Goal: Information Seeking & Learning: Learn about a topic

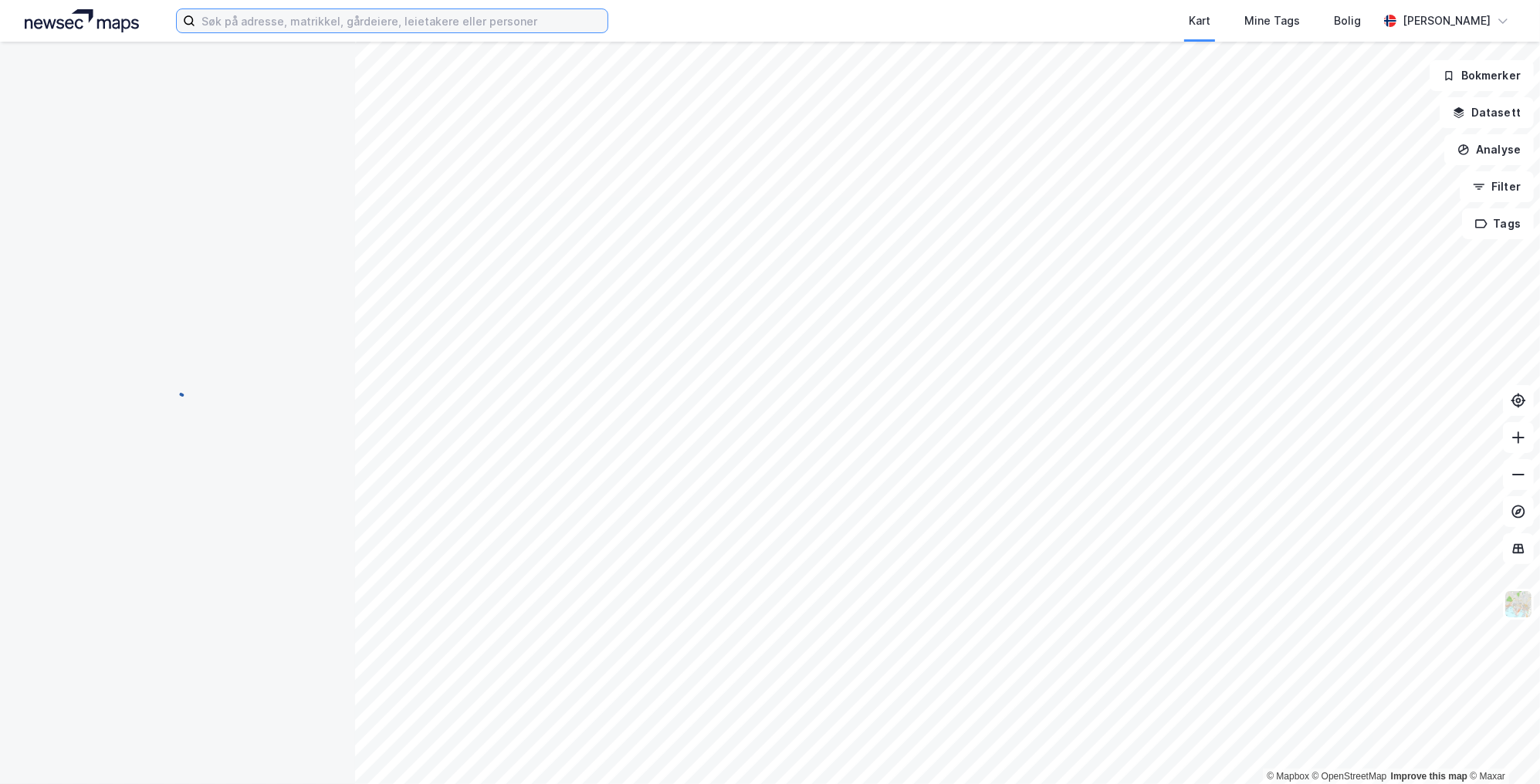
click at [265, 16] on input at bounding box center [402, 21] width 412 height 23
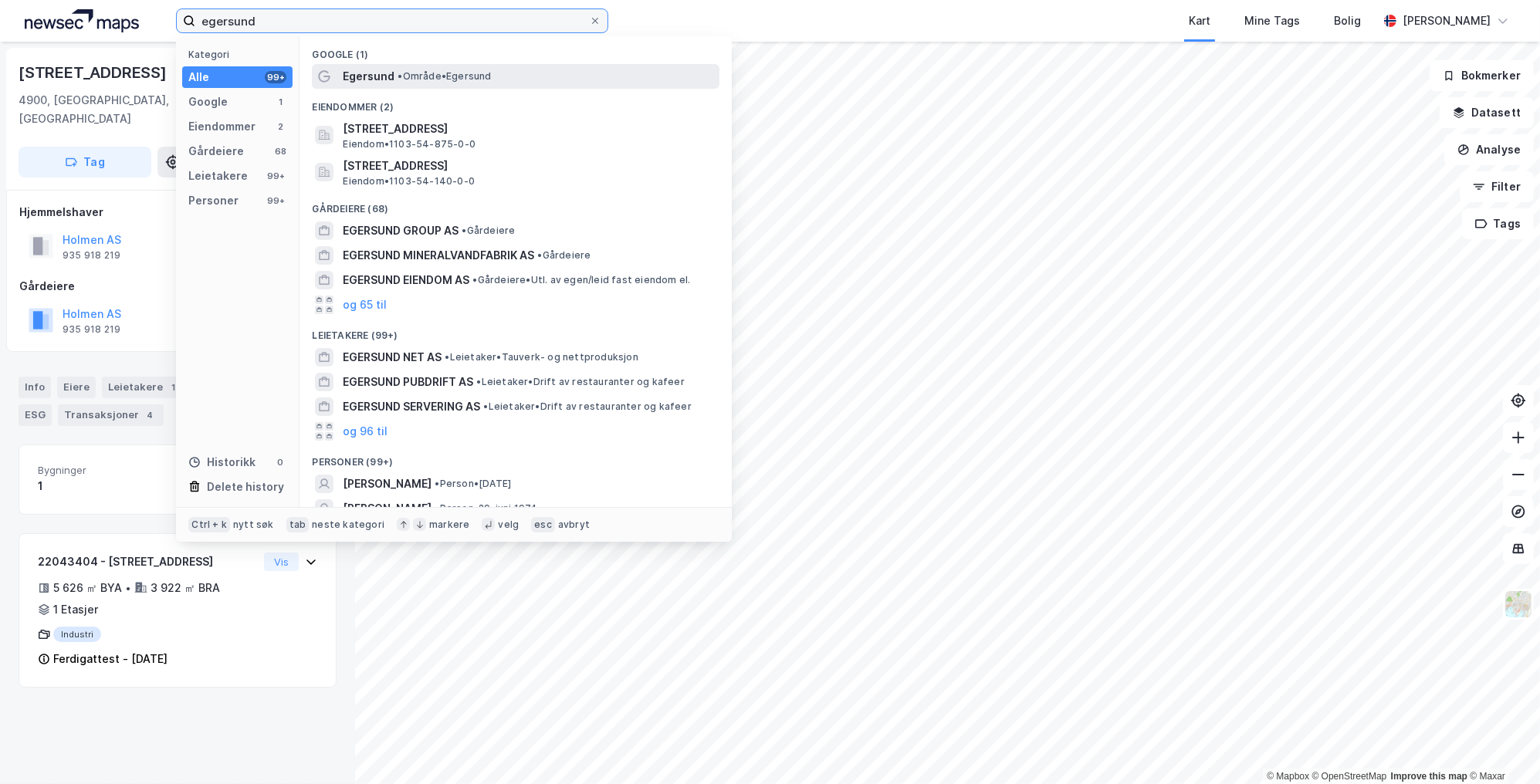
type input "egersund"
click at [416, 77] on span "• Område • [GEOGRAPHIC_DATA]" at bounding box center [444, 76] width 93 height 12
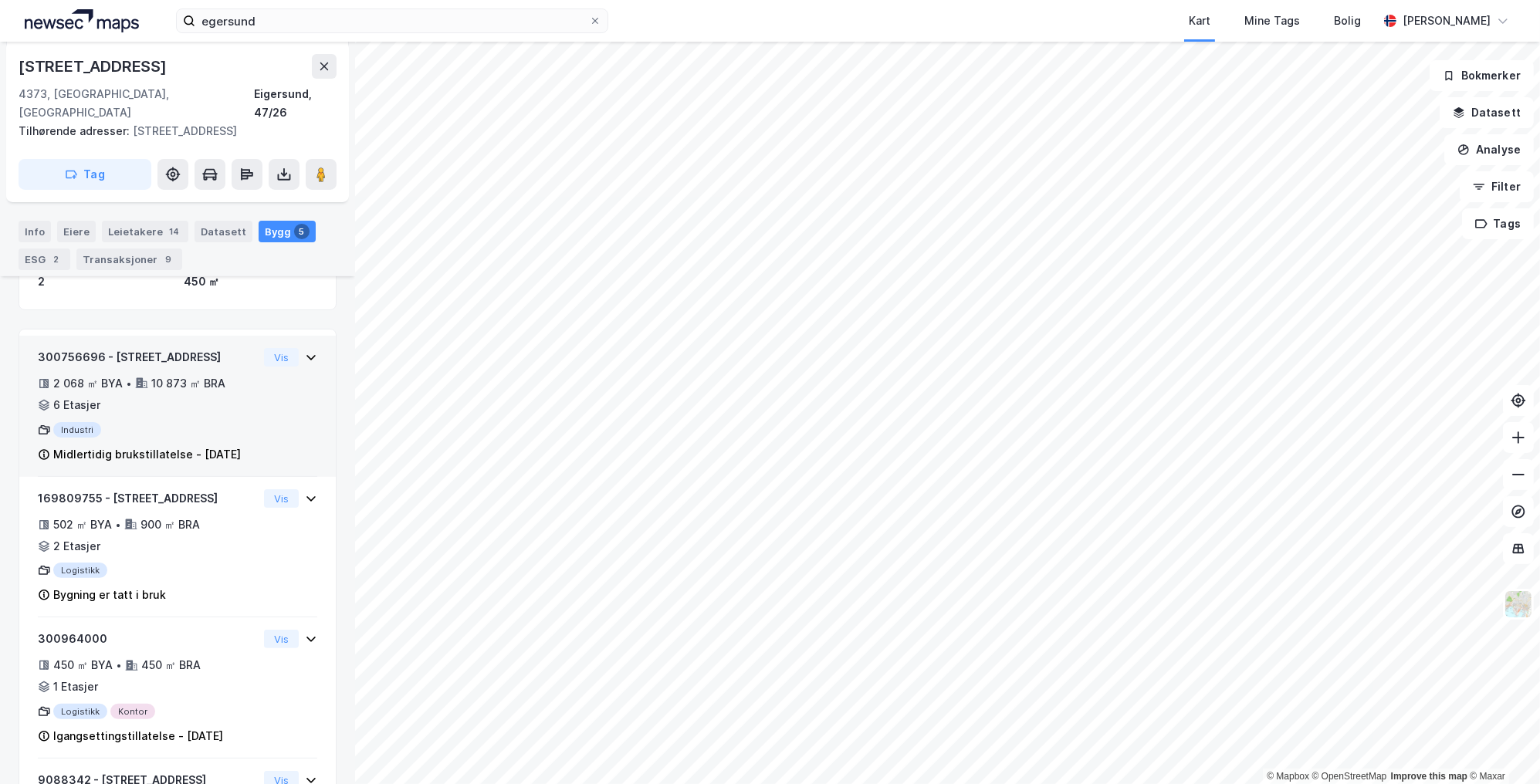
scroll to position [436, 0]
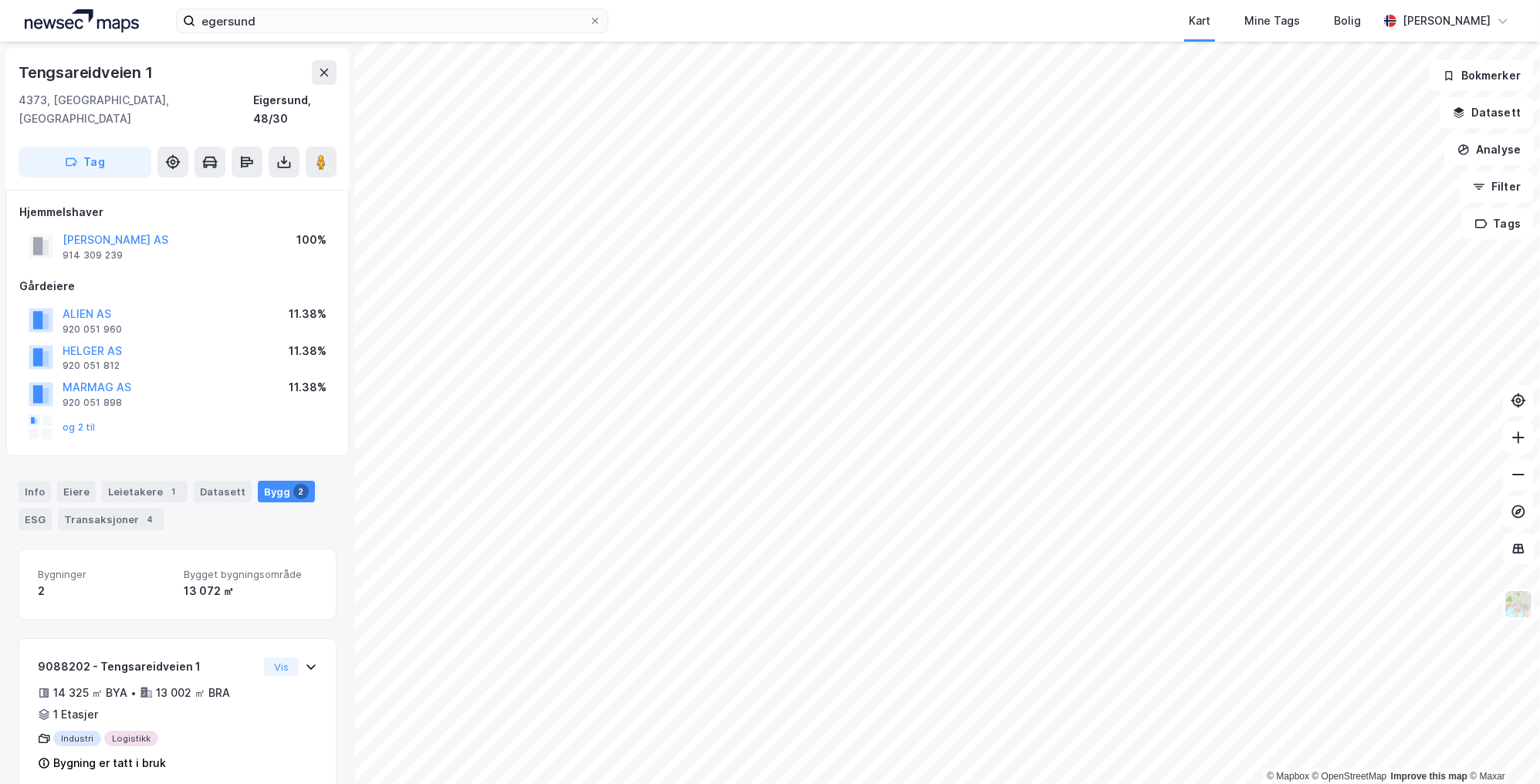
click at [814, 783] on html "egersund Kart Mine Tags Bolig [PERSON_NAME] © Mapbox © OpenStreetMap Improve th…" at bounding box center [770, 392] width 1540 height 784
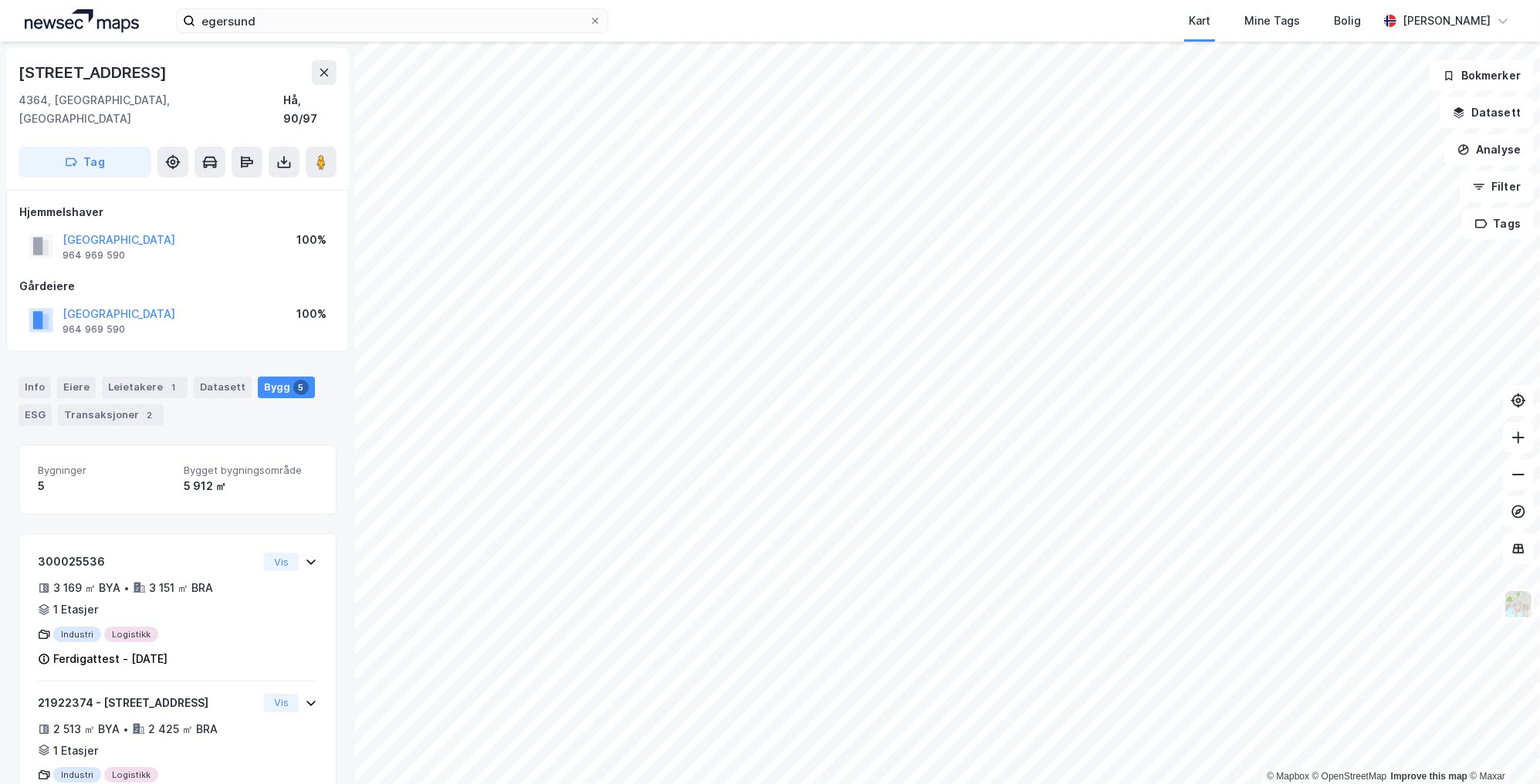
scroll to position [4, 0]
